Goal: Information Seeking & Learning: Learn about a topic

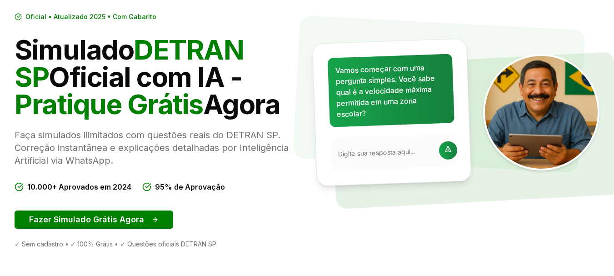
scroll to position [91, 0]
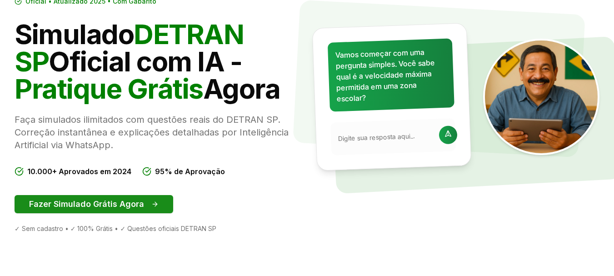
click at [82, 202] on button "Fazer Simulado Grátis Agora" at bounding box center [94, 204] width 159 height 18
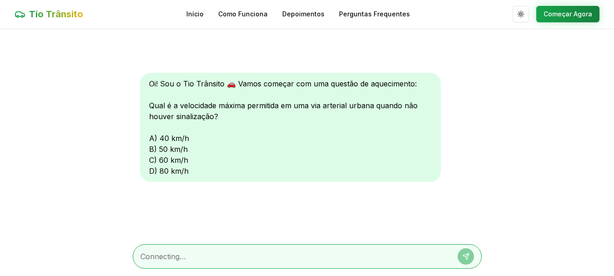
scroll to position [0, 0]
click at [151, 139] on div "Oi! Sou o Tio Trânsito 🚗 Vamos começar com uma questão de aquecimento: Qual é a…" at bounding box center [290, 127] width 301 height 109
click at [177, 259] on textarea at bounding box center [295, 256] width 308 height 11
type textarea "a"
drag, startPoint x: 231, startPoint y: 196, endPoint x: 245, endPoint y: 201, distance: 14.2
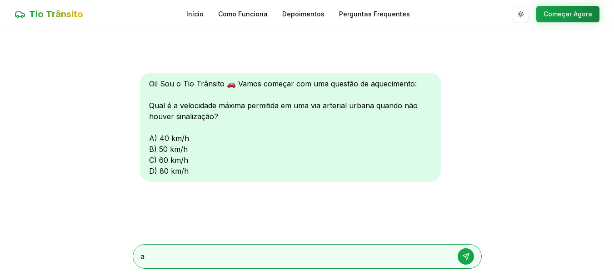
click at [233, 197] on div "Oi! Sou o Tio Trânsito 🚗 Vamos começar com uma questão de aquecimento: Qual é a…" at bounding box center [307, 133] width 349 height 208
click at [462, 256] on button at bounding box center [466, 256] width 16 height 16
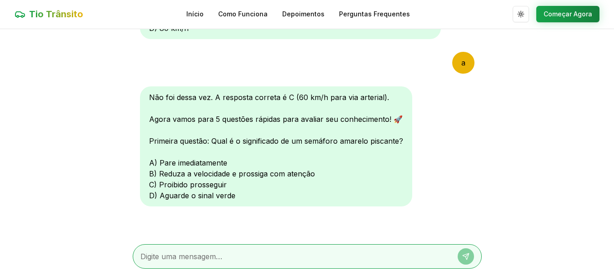
scroll to position [143, 0]
click at [169, 252] on textarea at bounding box center [295, 256] width 308 height 11
type textarea "b"
click at [467, 255] on icon at bounding box center [467, 254] width 3 height 3
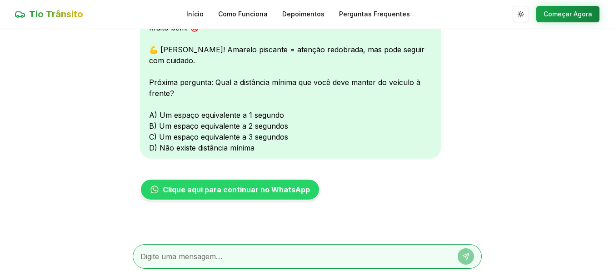
scroll to position [61, 0]
